Goal: Task Accomplishment & Management: Manage account settings

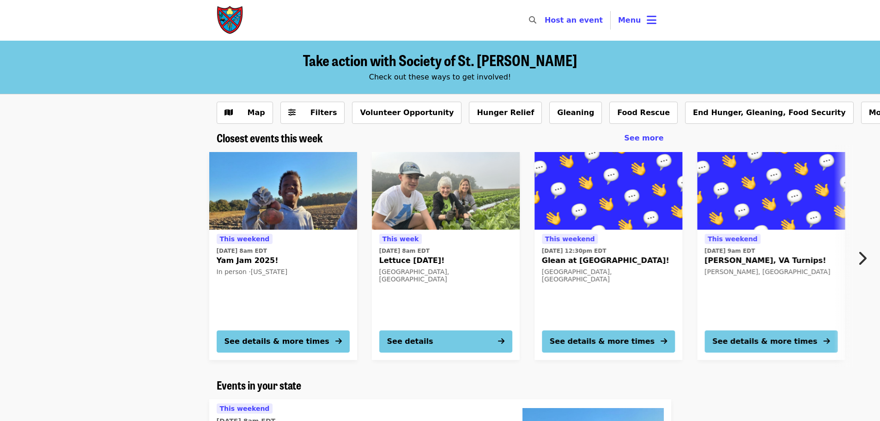
click at [289, 189] on img at bounding box center [283, 191] width 148 height 78
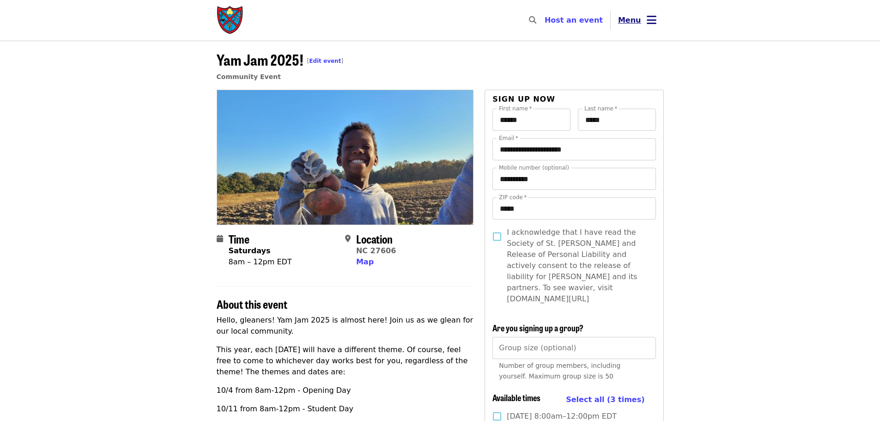
click at [647, 21] on icon "bars icon" at bounding box center [651, 19] width 10 height 13
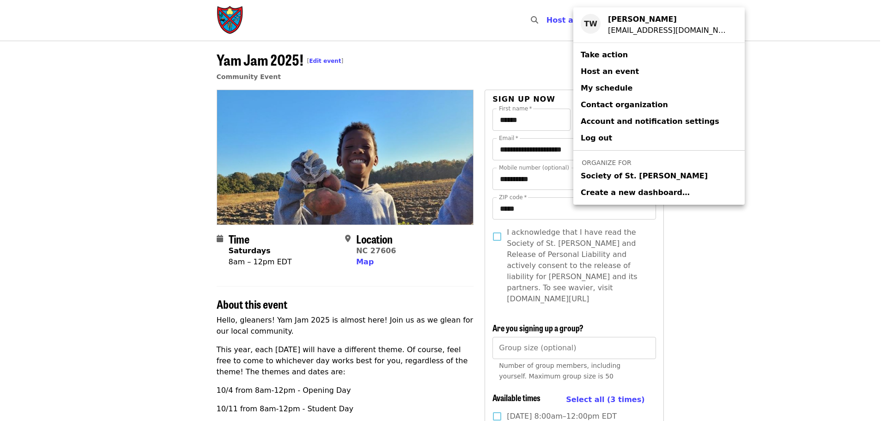
click at [620, 174] on span "Society of St. [PERSON_NAME]" at bounding box center [643, 175] width 127 height 11
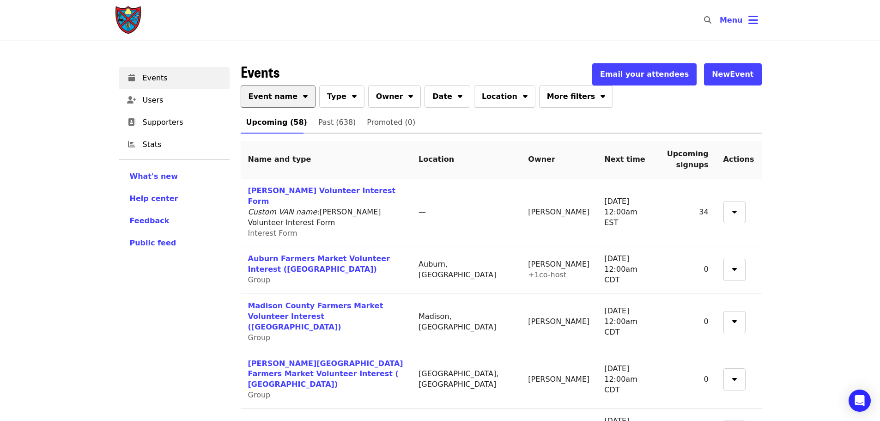
click at [266, 103] on button "Event name" at bounding box center [278, 96] width 75 height 22
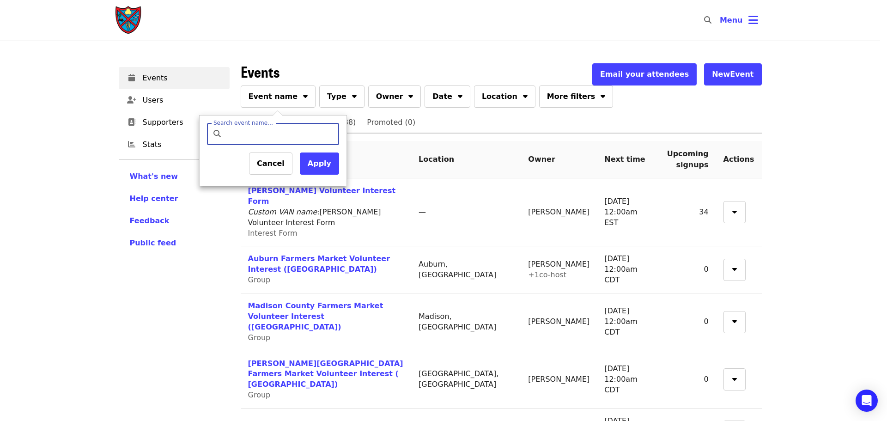
click at [266, 128] on input "Search event name…" at bounding box center [280, 134] width 109 height 22
type input "*******"
click at [312, 167] on button "Apply" at bounding box center [319, 163] width 39 height 22
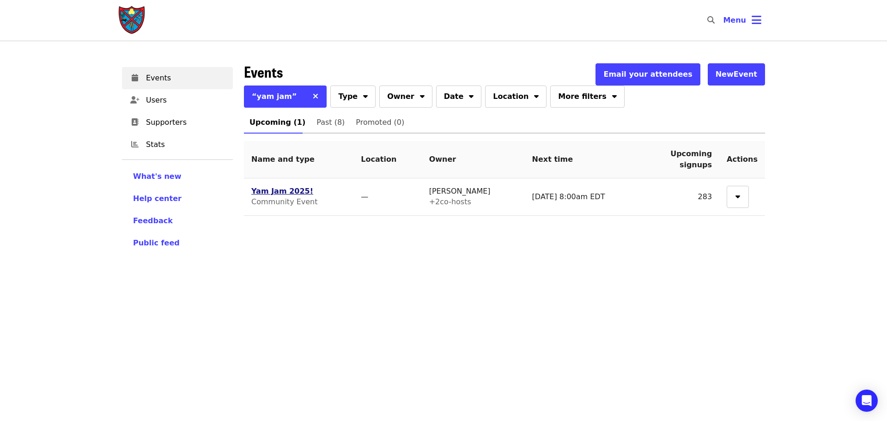
click at [271, 191] on link "Yam Jam 2025!" at bounding box center [282, 191] width 62 height 9
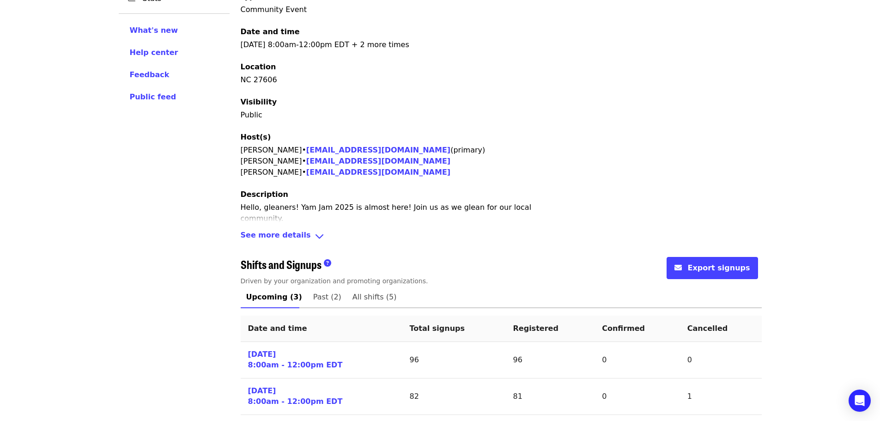
scroll to position [214, 0]
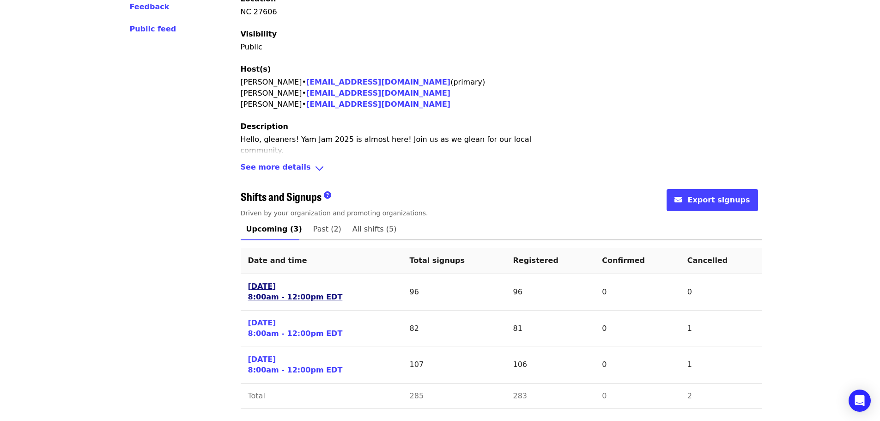
click at [281, 289] on link "[DATE] 8:00am - 12:00pm EDT" at bounding box center [295, 291] width 95 height 21
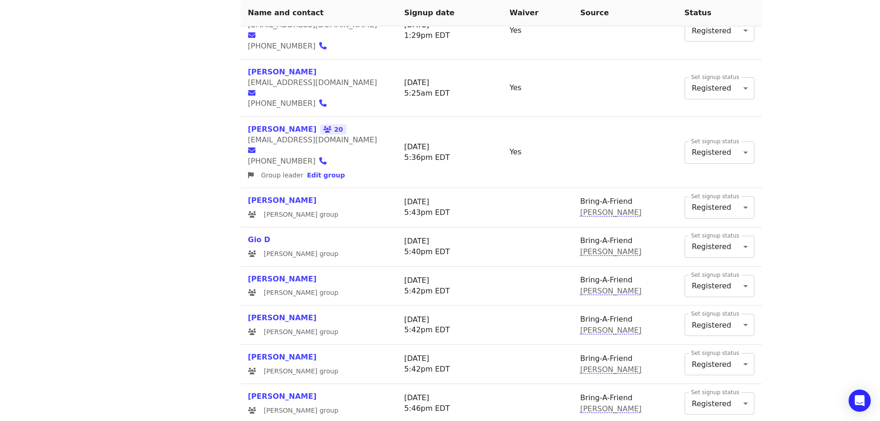
scroll to position [1174, 0]
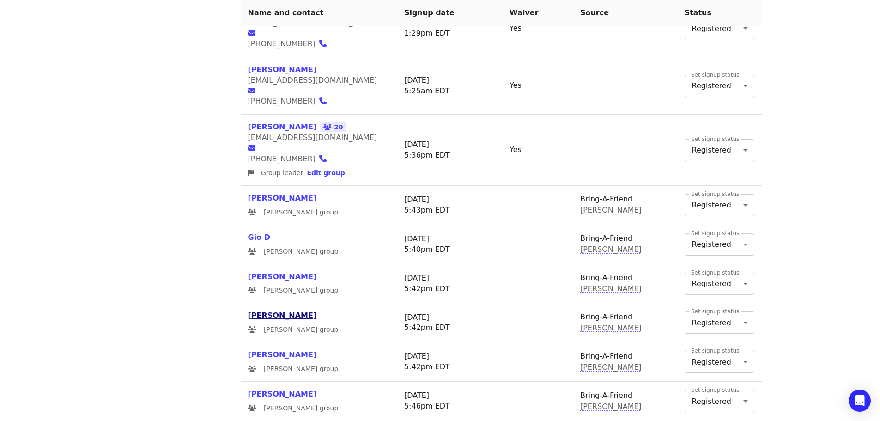
click at [259, 311] on link "[PERSON_NAME]" at bounding box center [282, 315] width 69 height 9
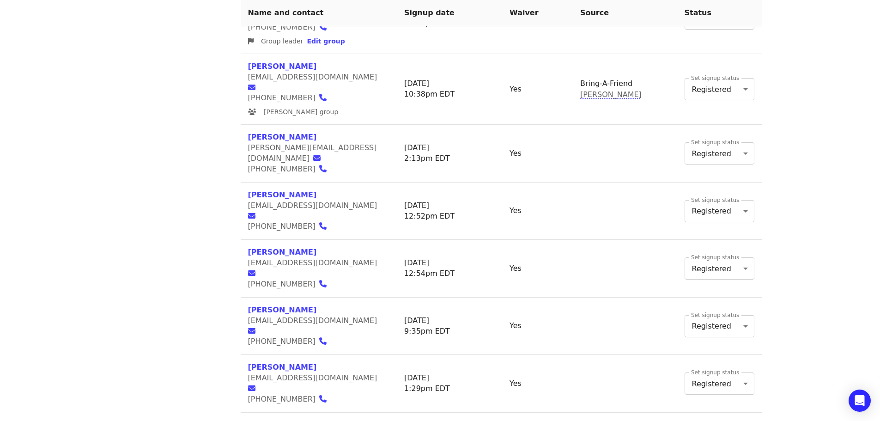
scroll to position [1174, 0]
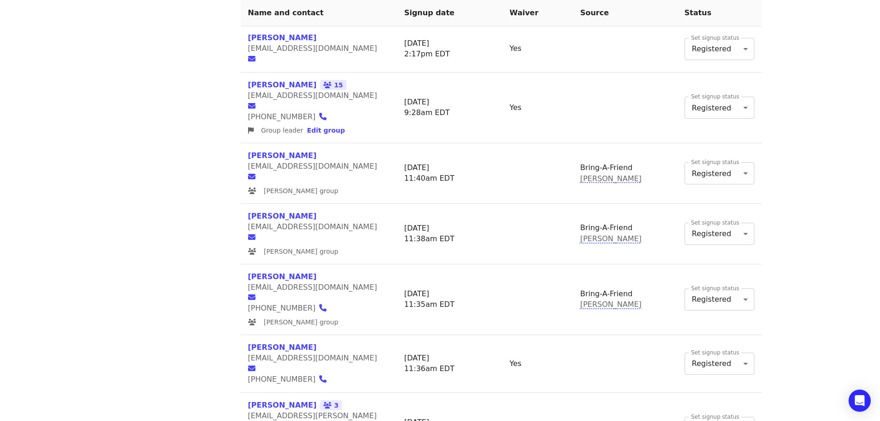
scroll to position [1209, 0]
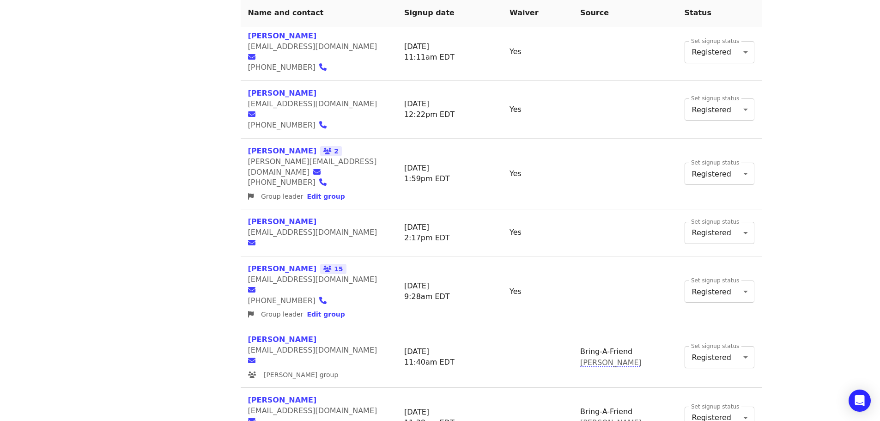
scroll to position [1209, 0]
